Goal: Obtain resource: Obtain resource

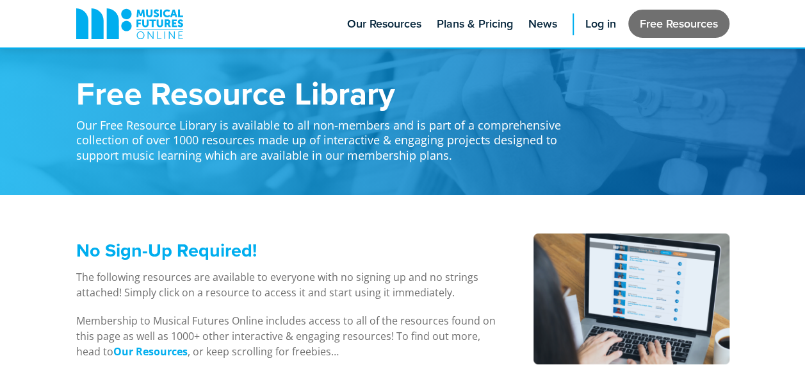
click at [700, 32] on link "Free Resources" at bounding box center [678, 24] width 101 height 28
click at [543, 255] on img at bounding box center [632, 298] width 196 height 131
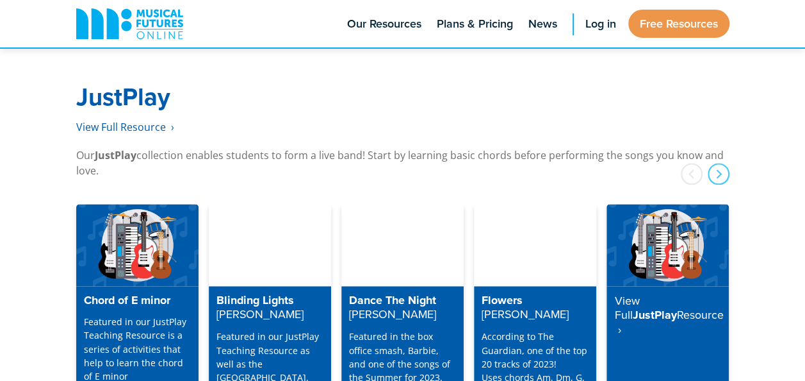
scroll to position [3381, 0]
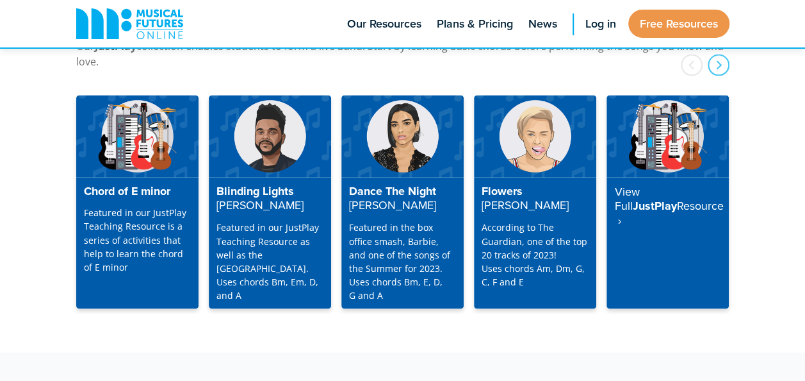
click at [705, 7] on li "Free Resources" at bounding box center [678, 23] width 101 height 47
click at [703, 13] on link "Free Resources" at bounding box center [678, 24] width 101 height 28
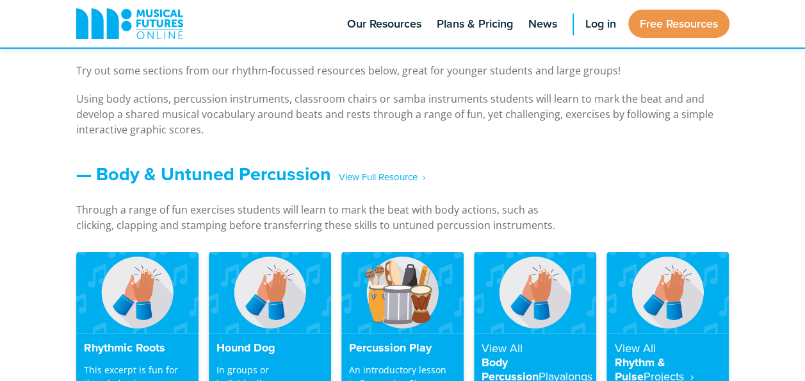
scroll to position [1029, 0]
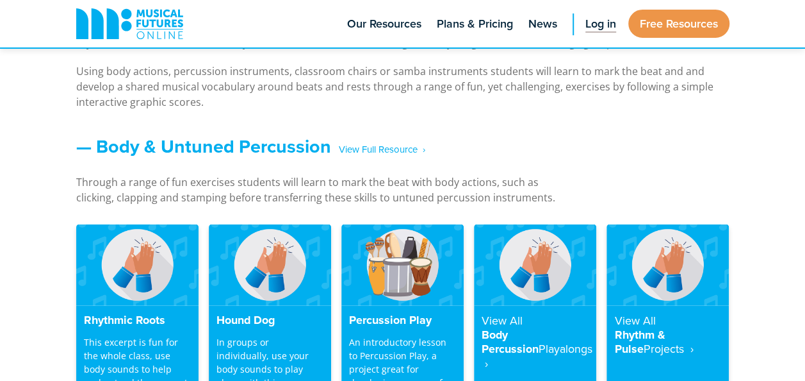
click at [593, 35] on link "Log in" at bounding box center [601, 23] width 44 height 47
